Goal: Task Accomplishment & Management: Complete application form

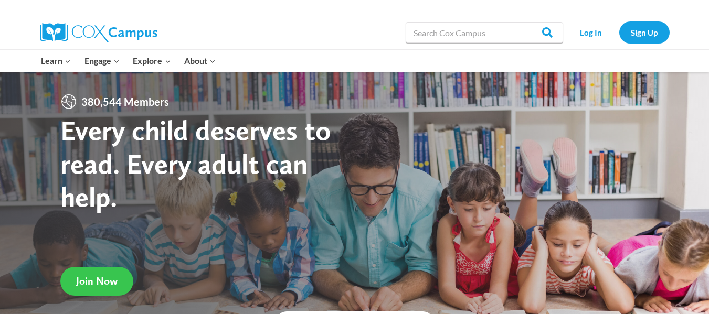
click at [87, 273] on link "Join Now" at bounding box center [96, 281] width 73 height 29
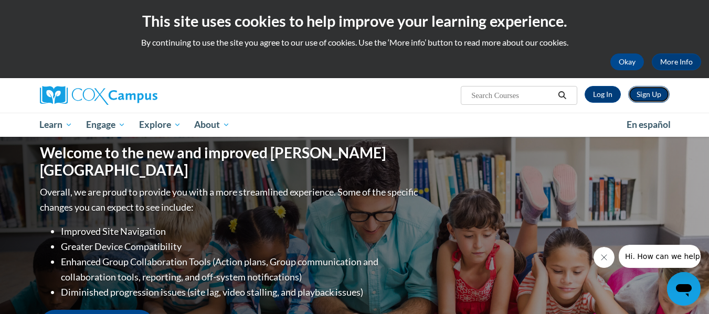
click at [644, 96] on link "Sign Up" at bounding box center [648, 94] width 41 height 17
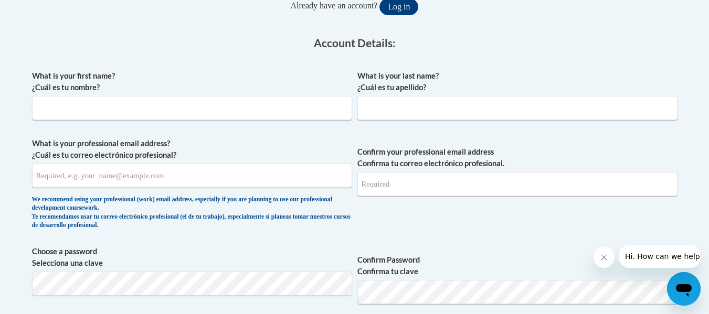
scroll to position [255, 0]
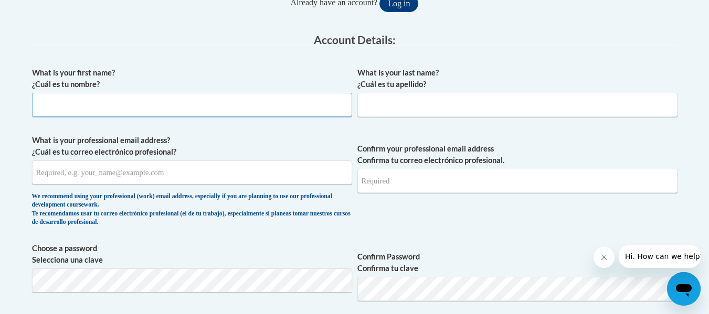
click at [259, 102] on input "What is your first name? ¿Cuál es tu nombre?" at bounding box center [192, 105] width 320 height 24
type input "s"
type input "[PERSON_NAME]"
click at [407, 97] on input "What is your last name? ¿Cuál es tu apellido?" at bounding box center [517, 105] width 320 height 24
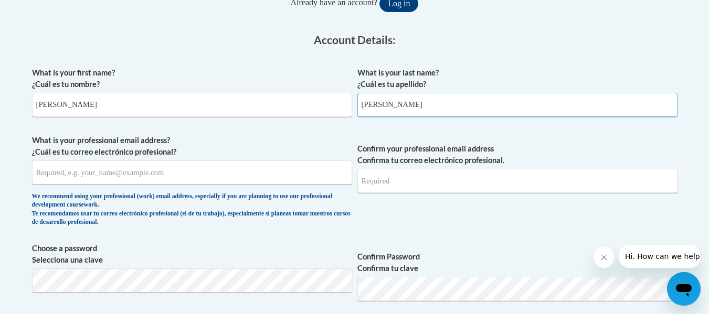
type input "[PERSON_NAME]"
click at [266, 164] on input "What is your professional email address? ¿Cuál es tu correo electrónico profesi…" at bounding box center [192, 173] width 320 height 24
type input "[EMAIL_ADDRESS][DOMAIN_NAME]"
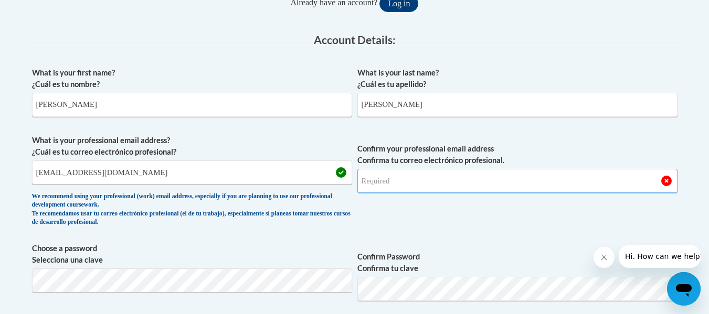
click at [422, 180] on input "Confirm your professional email address Confirma tu correo electrónico profesio…" at bounding box center [517, 181] width 320 height 24
type input "s"
click at [227, 184] on input "[EMAIL_ADDRESS][DOMAIN_NAME]" at bounding box center [192, 173] width 320 height 24
drag, startPoint x: 227, startPoint y: 184, endPoint x: 20, endPoint y: 166, distance: 207.6
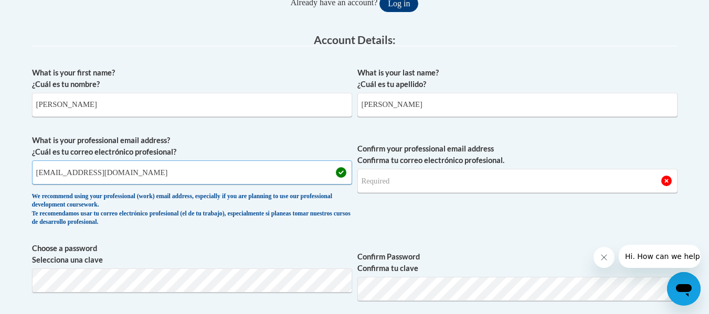
type input "[EMAIL_ADDRESS][DOMAIN_NAME]"
click at [418, 185] on input "Confirm your professional email address Confirma tu correo electrónico profesio…" at bounding box center [517, 181] width 320 height 24
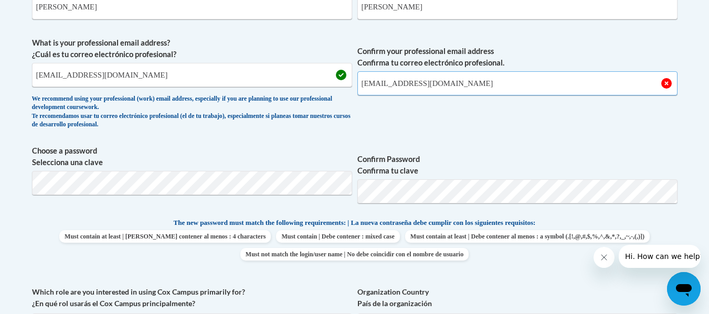
scroll to position [357, 0]
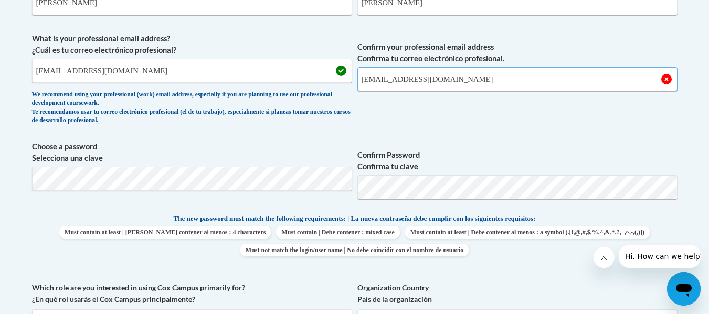
type input "[EMAIL_ADDRESS][DOMAIN_NAME]"
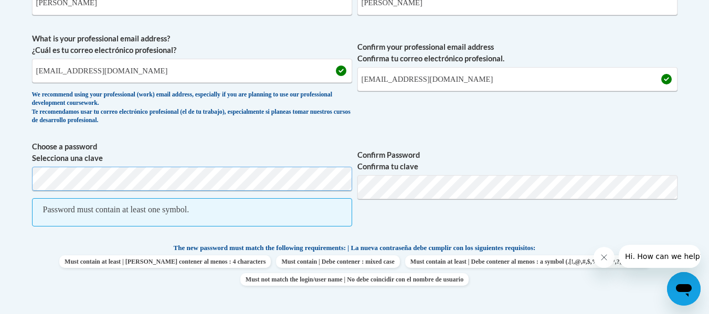
click at [26, 144] on div "Member Registration - All Fields Required Already have an account? Log in Prefe…" at bounding box center [354, 280] width 661 height 849
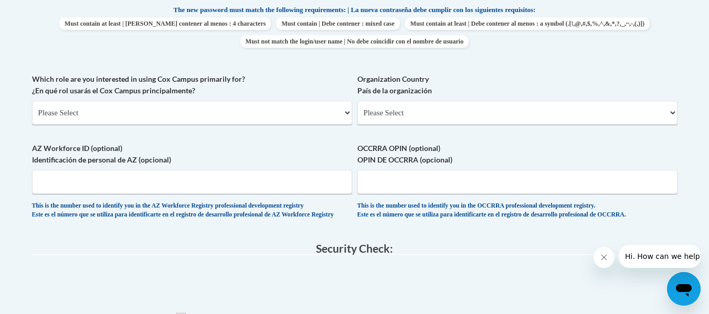
scroll to position [565, 0]
click at [297, 117] on select "Please Select College/University | Colegio/Universidad Community/Nonprofit Part…" at bounding box center [192, 113] width 320 height 24
select select "5a18ea06-2b54-4451-96f2-d152daf9eac5"
click at [32, 101] on select "Please Select College/University | Colegio/Universidad Community/Nonprofit Part…" at bounding box center [192, 113] width 320 height 24
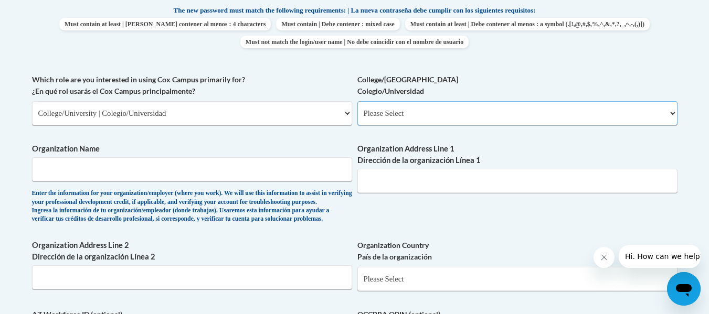
click at [480, 107] on select "Please Select College/University Staff | Empleado universitario College/Univers…" at bounding box center [517, 113] width 320 height 24
select select "99b32b07-cffc-426c-8bf6-0cd77760d84b"
click at [357, 101] on select "Please Select College/University Staff | Empleado universitario College/Univers…" at bounding box center [517, 113] width 320 height 24
click at [261, 168] on input "Organization Name" at bounding box center [192, 169] width 320 height 24
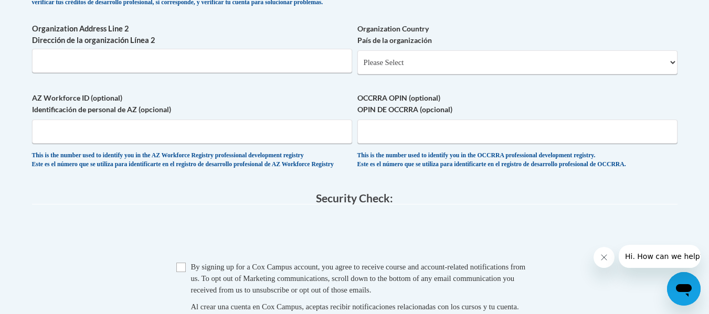
scroll to position [781, 0]
type input "Virginia Commonwealth University"
click at [382, 75] on select "Please Select United States | Estados Unidos Outside of the United States | Fue…" at bounding box center [517, 63] width 320 height 24
select select "ad49bcad-a171-4b2e-b99c-48b446064914"
click at [357, 68] on select "Please Select United States | Estados Unidos Outside of the United States | Fue…" at bounding box center [517, 63] width 320 height 24
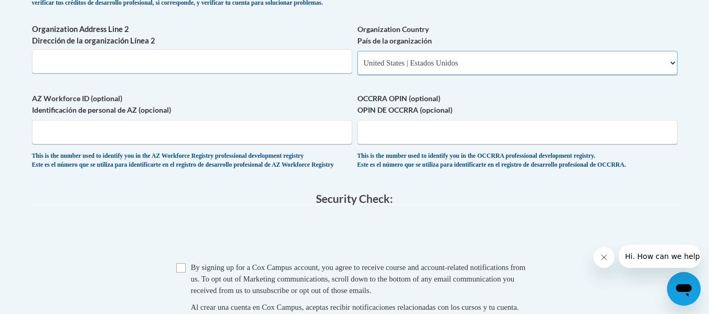
select select
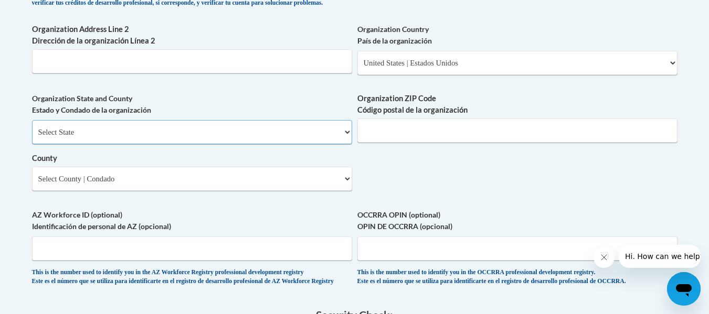
click at [224, 144] on select "Select State Alabama Alaska Arizona Arkansas California Colorado Connecticut De…" at bounding box center [192, 132] width 320 height 24
select select "Virginia"
click at [32, 138] on select "Select State Alabama Alaska Arizona Arkansas California Colorado Connecticut De…" at bounding box center [192, 132] width 320 height 24
click at [418, 142] on input "Organization ZIP Code Código postal de la organización" at bounding box center [517, 131] width 320 height 24
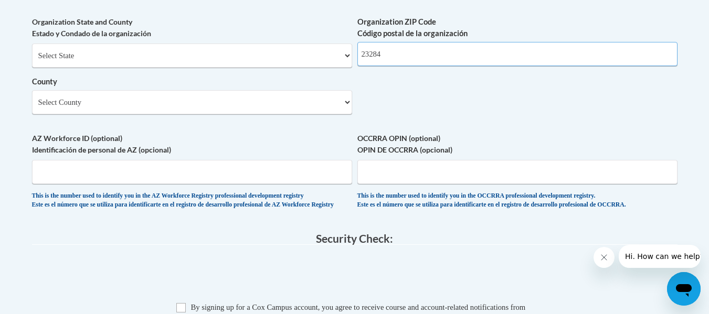
scroll to position [859, 0]
type input "23284"
click at [230, 114] on select "Select County Accomack Albemarle Alexandria Alleghany Amelia Amherst Appomattox…" at bounding box center [192, 102] width 320 height 24
select select "Richmond"
click at [32, 107] on select "Select County Accomack Albemarle Alexandria Alleghany Amelia Amherst Appomattox…" at bounding box center [192, 102] width 320 height 24
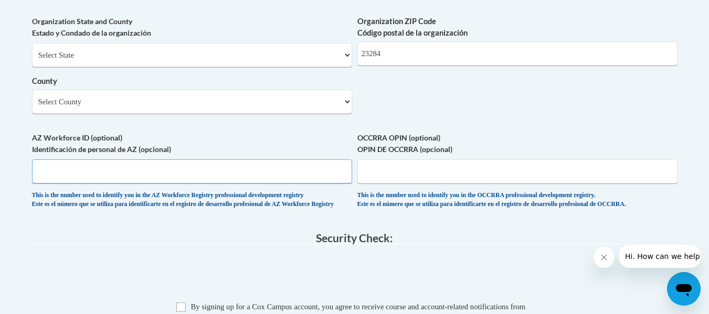
click at [153, 184] on input "AZ Workforce ID (optional) Identificación de personal de AZ (opcional)" at bounding box center [192, 172] width 320 height 24
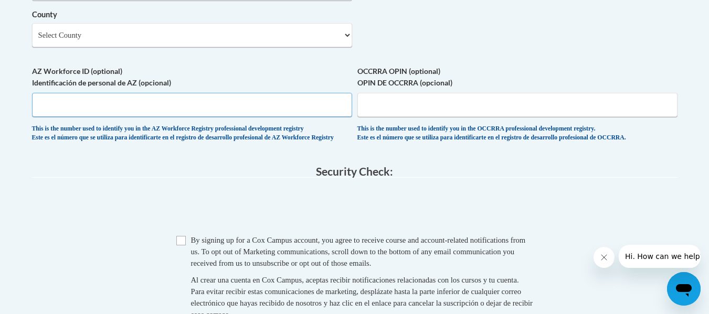
scroll to position [945, 0]
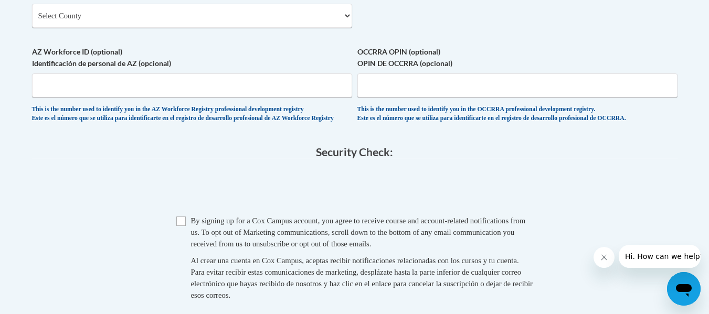
click at [300, 242] on span "By signing up for a Cox Campus account, you agree to receive course and account…" at bounding box center [358, 232] width 335 height 31
click at [183, 226] on input "Checkbox" at bounding box center [180, 221] width 9 height 9
checkbox input "true"
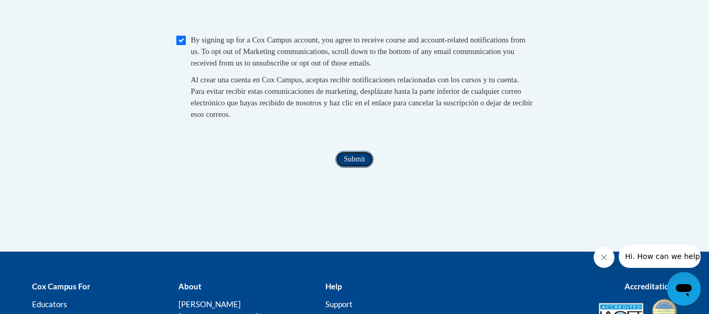
click at [351, 168] on input "Submit" at bounding box center [354, 159] width 38 height 17
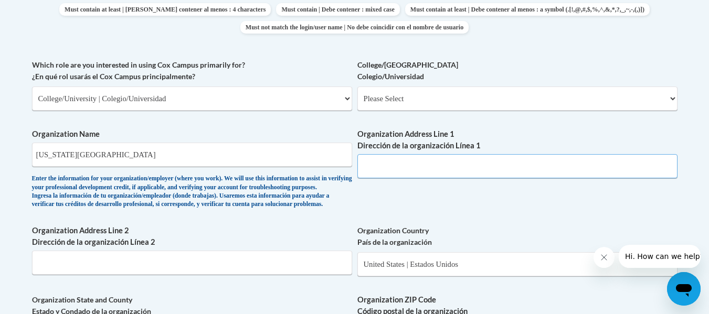
scroll to position [521, 0]
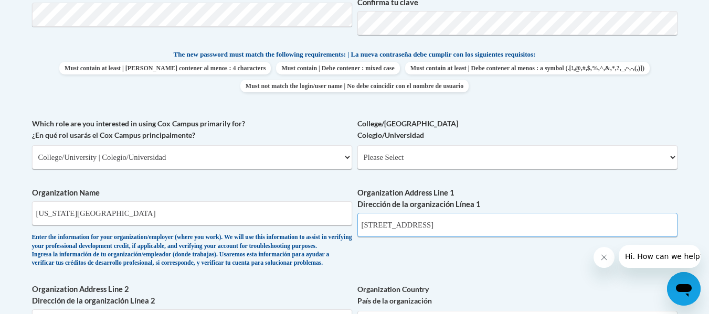
type input "1015 West Main Street"
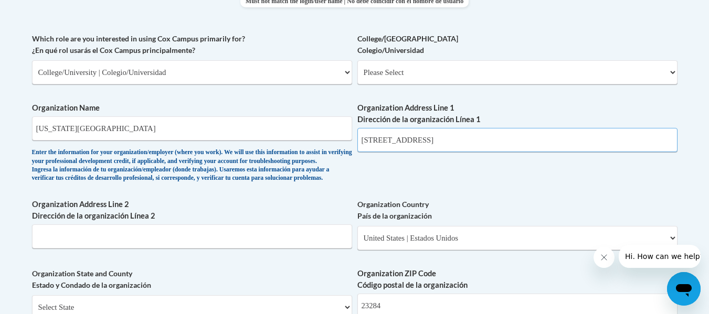
scroll to position [608, 0]
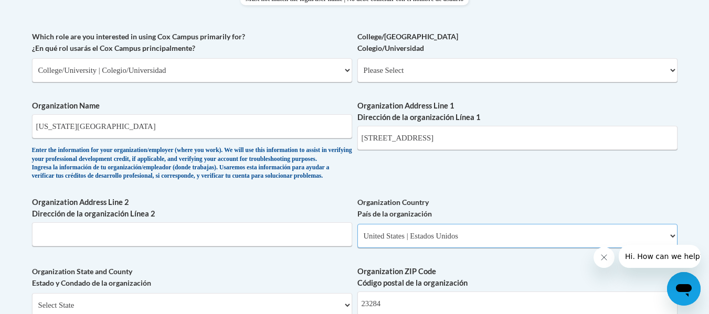
click at [424, 248] on select "Please Select United States | Estados Unidos Outside of the United States | Fue…" at bounding box center [517, 236] width 320 height 24
click at [311, 247] on input "Organization Address Line 2 Dirección de la organización Línea 2" at bounding box center [192, 235] width 320 height 24
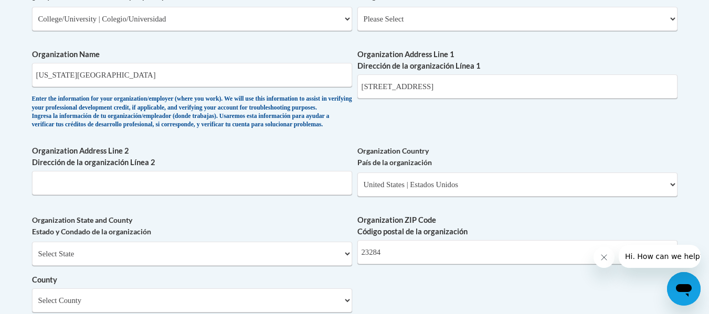
scroll to position [695, 0]
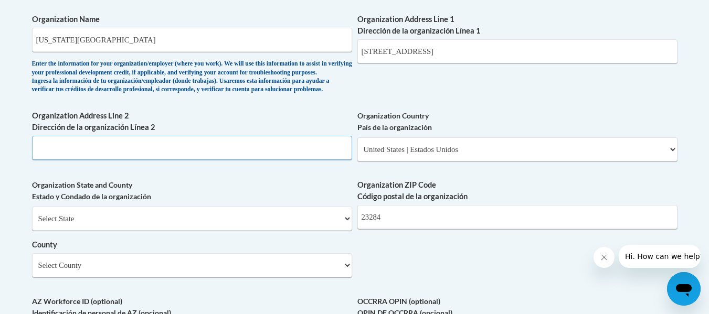
click at [250, 160] on input "Organization Address Line 2 Dirección de la organización Línea 2" at bounding box center [192, 148] width 320 height 24
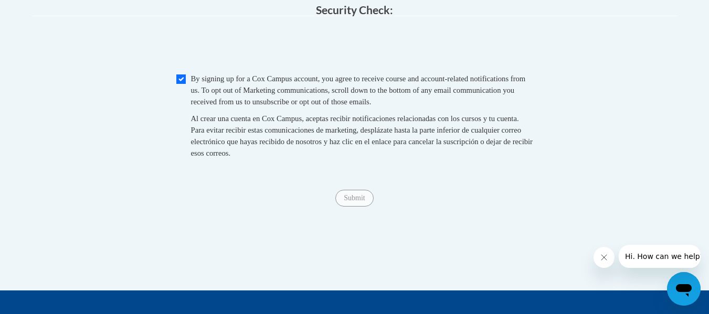
scroll to position [1163, 0]
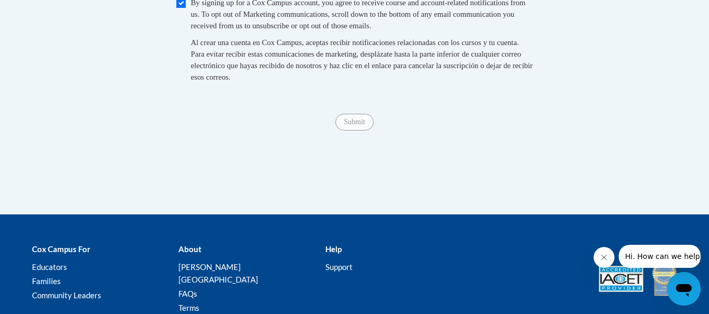
type input "Richmond, Va , 23220"
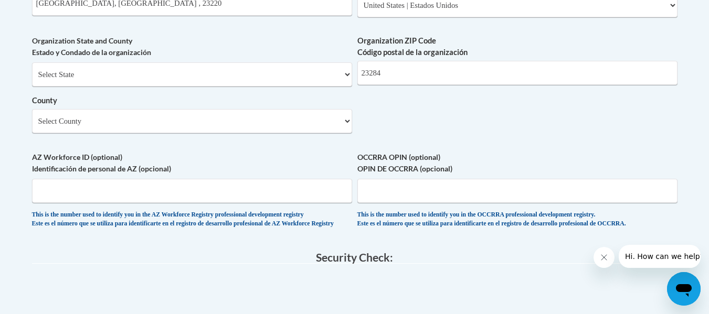
scroll to position [838, 0]
click at [262, 204] on input "AZ Workforce ID (optional) Identificación de personal de AZ (opcional)" at bounding box center [192, 192] width 320 height 24
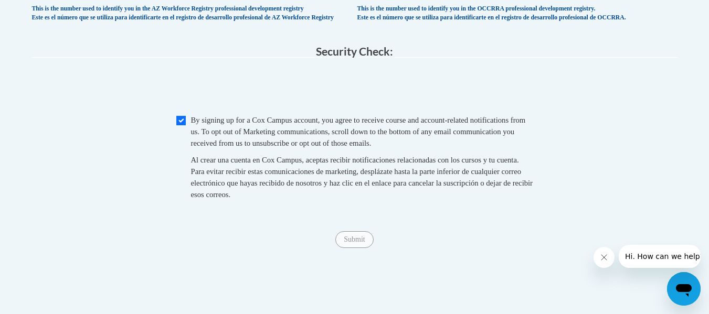
scroll to position [1044, 0]
click at [361, 249] on input "Submit" at bounding box center [354, 240] width 38 height 17
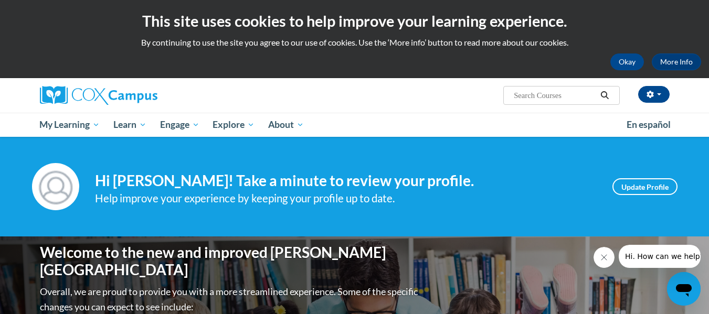
click at [65, 186] on img at bounding box center [55, 186] width 47 height 47
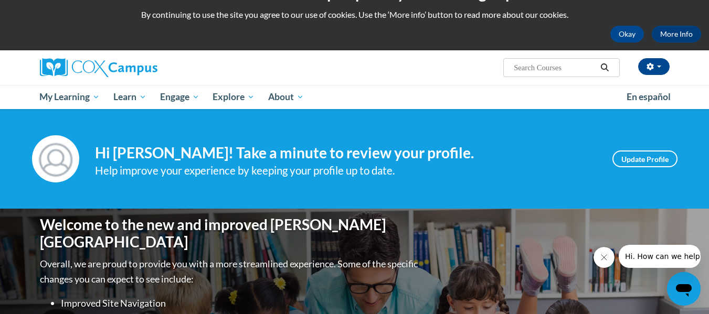
click at [194, 130] on div "Your profile Hi Sophie Ridolphi! Take a minute to review your profile. Help imp…" at bounding box center [354, 159] width 709 height 100
